Goal: Information Seeking & Learning: Learn about a topic

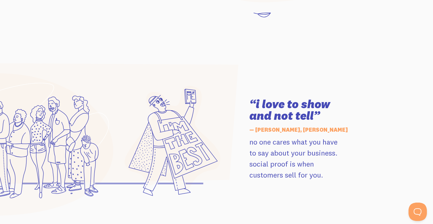
click at [187, 44] on section "“i love to show and not tell” — Jay Clouse, Jay Clouse no one cares what you ha…" at bounding box center [216, 139] width 433 height 197
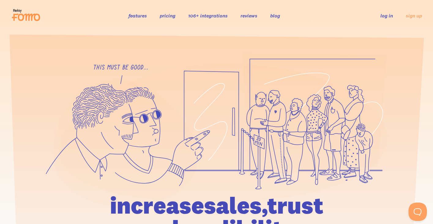
click at [203, 17] on link "106+ integrations" at bounding box center [208, 16] width 40 height 6
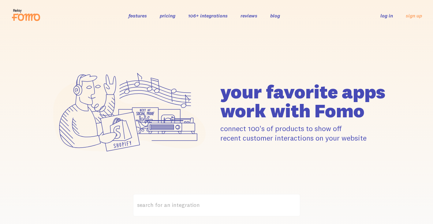
click at [181, 55] on icon at bounding box center [129, 112] width 167 height 118
drag, startPoint x: 185, startPoint y: 108, endPoint x: 210, endPoint y: 87, distance: 32.4
click at [210, 87] on icon at bounding box center [129, 112] width 167 height 118
click at [145, 16] on link "features" at bounding box center [138, 16] width 18 height 6
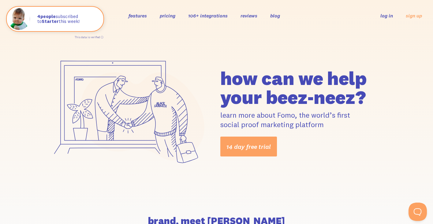
click at [171, 15] on link "pricing" at bounding box center [168, 16] width 16 height 6
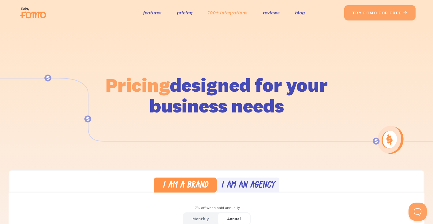
click at [230, 11] on link "100+ integrations" at bounding box center [228, 12] width 40 height 9
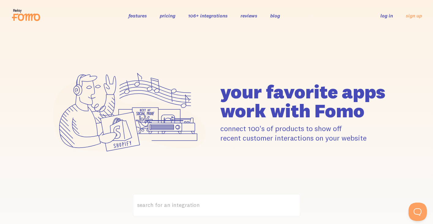
click at [176, 100] on icon at bounding box center [129, 112] width 167 height 118
click at [255, 16] on link "reviews" at bounding box center [249, 16] width 17 height 6
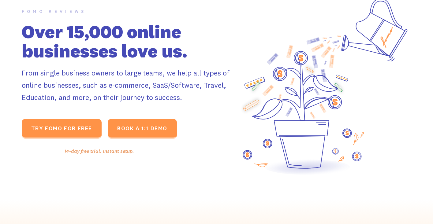
scroll to position [21, 0]
